Goal: Navigation & Orientation: Find specific page/section

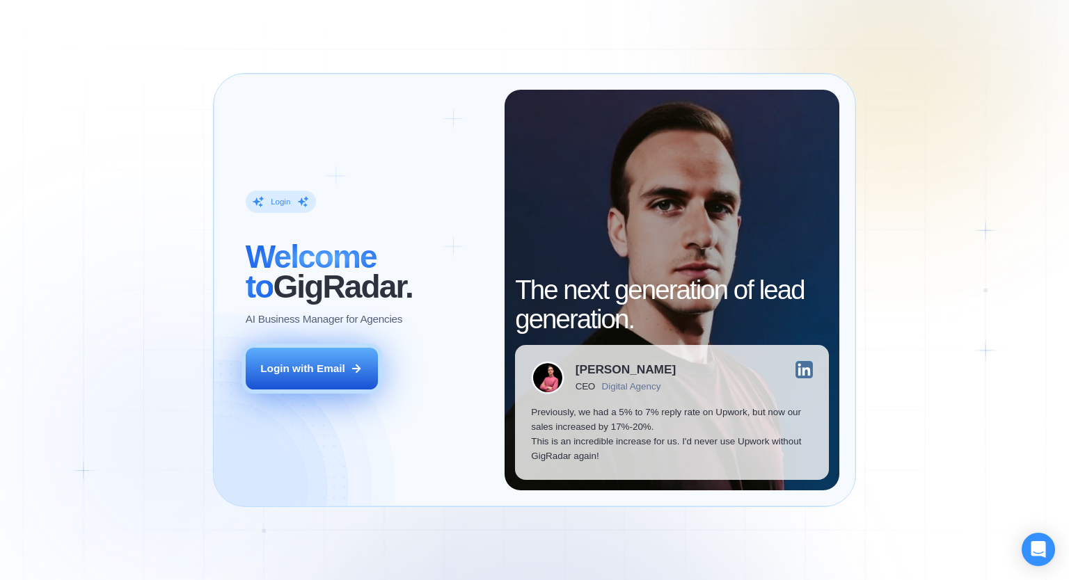
click at [323, 374] on div "Login with Email" at bounding box center [302, 368] width 85 height 15
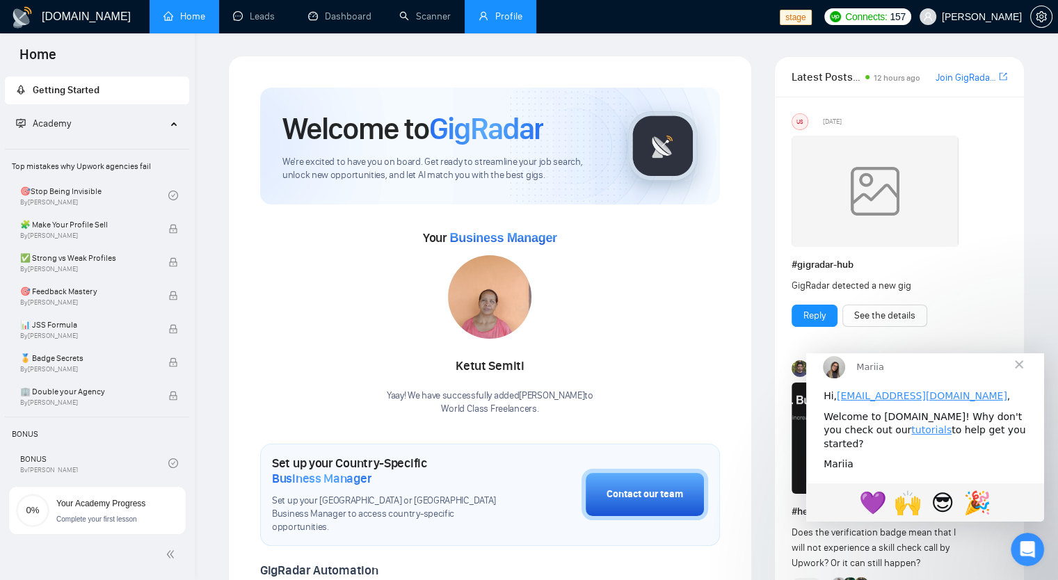
click at [502, 22] on link "Profile" at bounding box center [501, 16] width 44 height 12
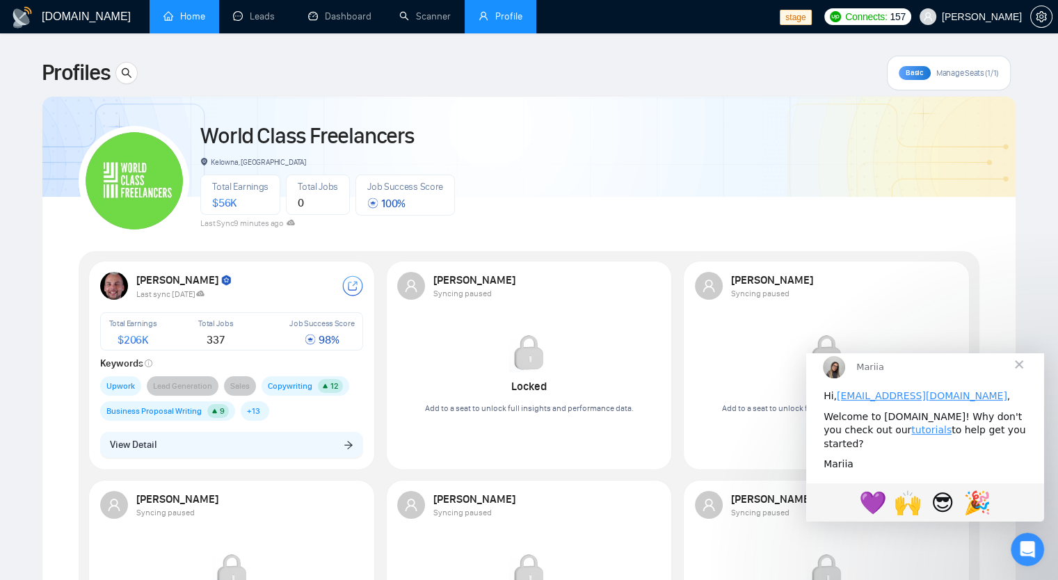
click at [166, 10] on link "Home" at bounding box center [184, 16] width 42 height 12
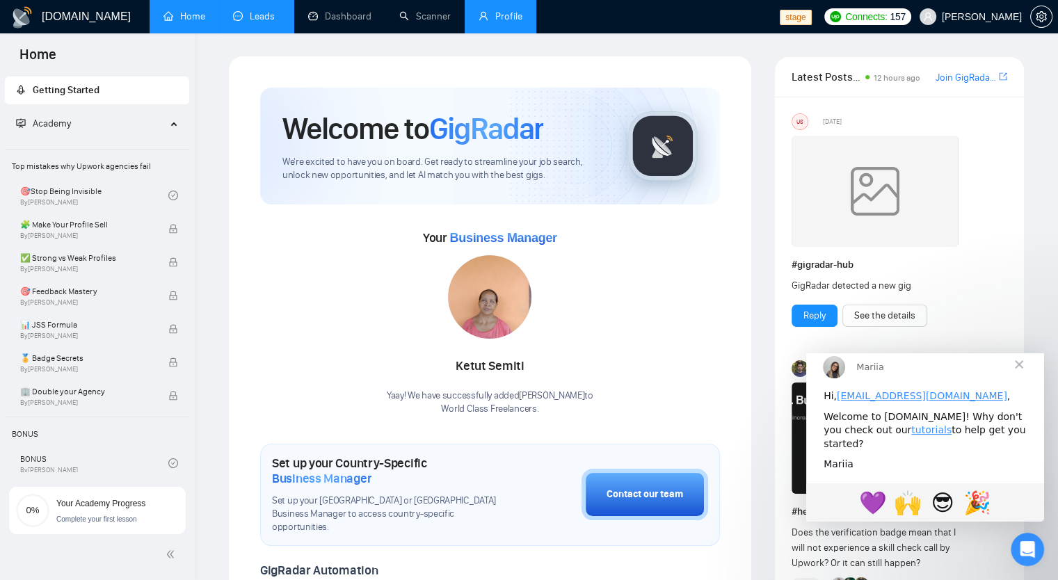
click at [255, 15] on link "Leads" at bounding box center [256, 16] width 47 height 12
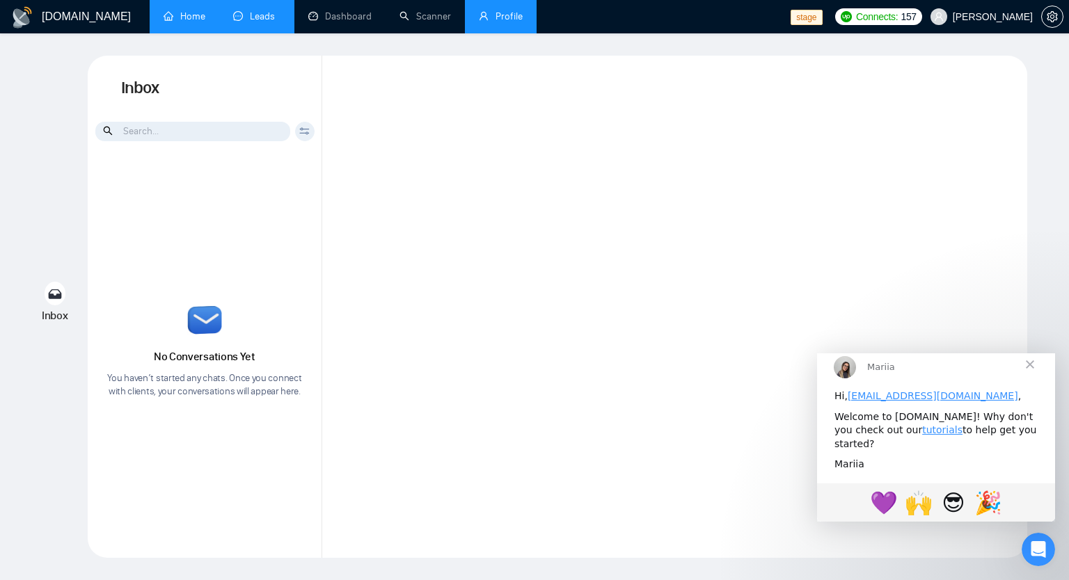
click at [189, 22] on link "Home" at bounding box center [184, 16] width 42 height 12
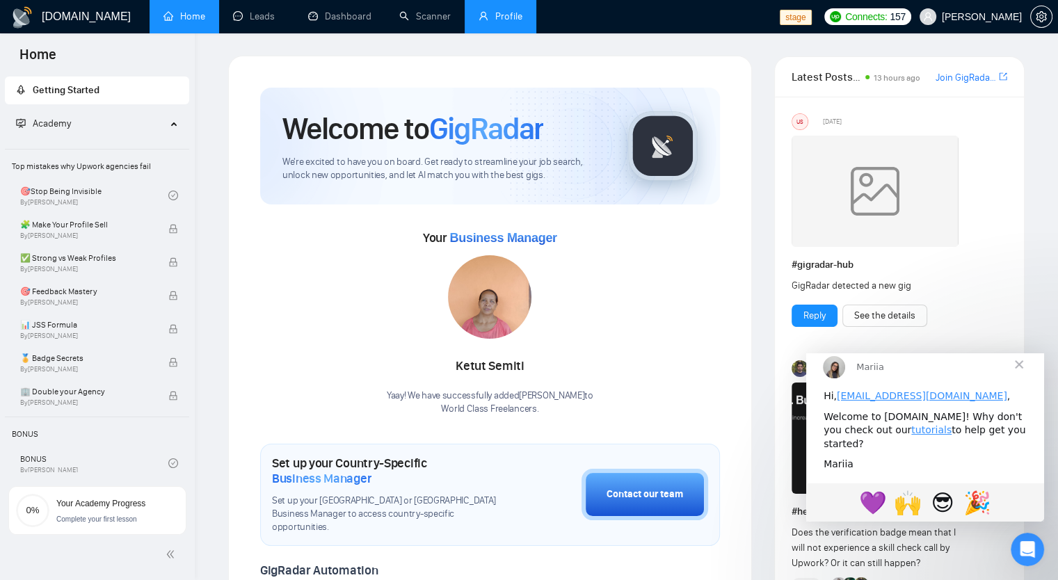
click at [172, 122] on icon at bounding box center [175, 122] width 7 height 0
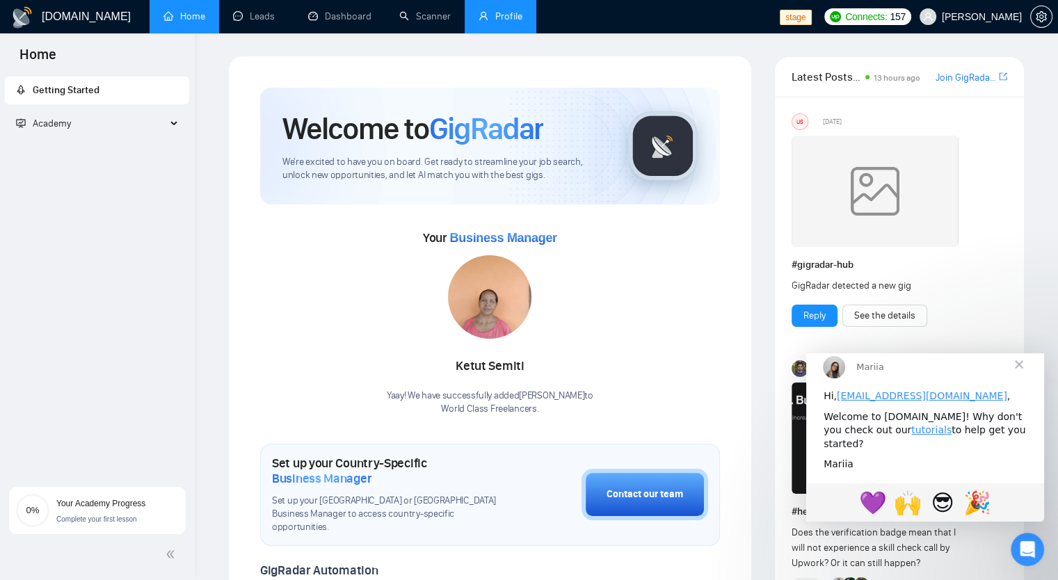
click at [169, 123] on div "Academy" at bounding box center [97, 124] width 185 height 28
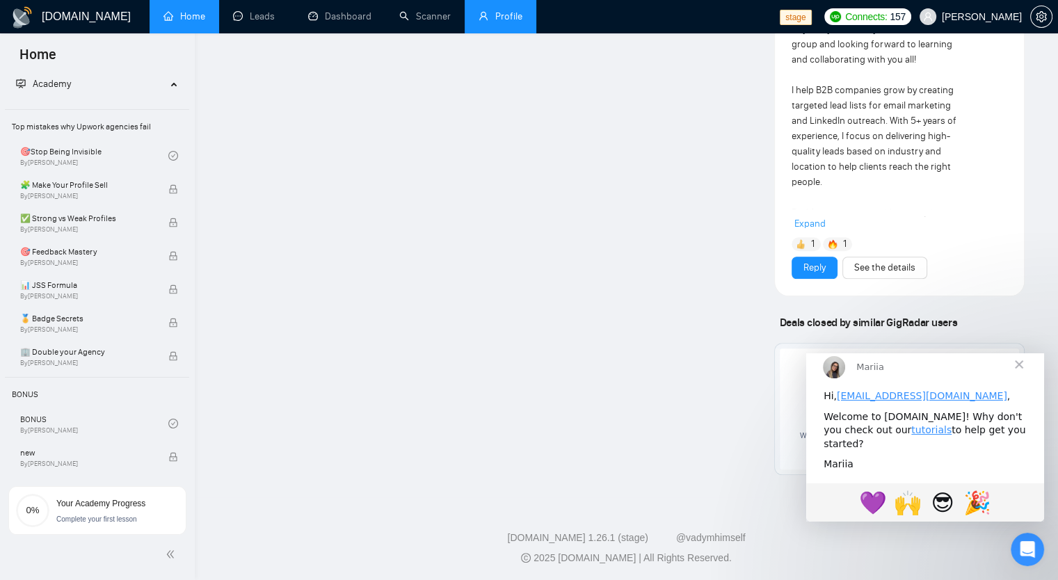
scroll to position [1014, 0]
